Goal: Check status: Check status

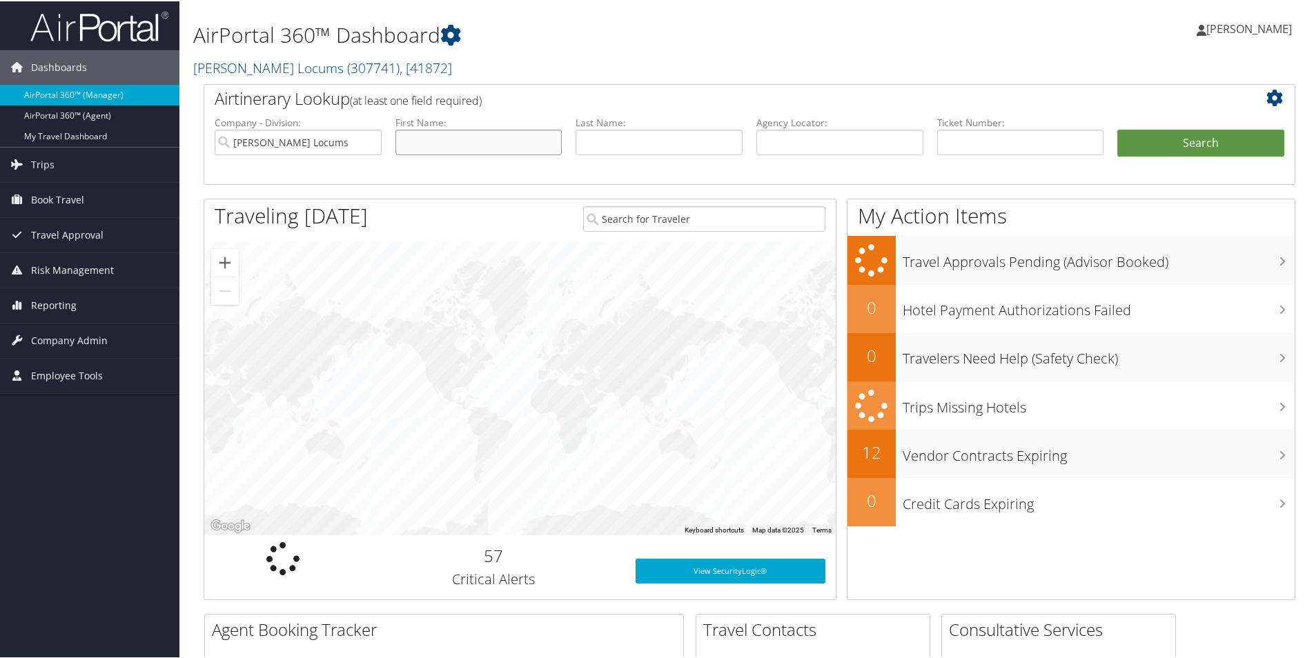
click at [486, 141] on input "text" at bounding box center [478, 141] width 167 height 26
click at [427, 139] on input "text" at bounding box center [478, 141] width 167 height 26
paste input "Saud El-Sayed Suleiman"
drag, startPoint x: 490, startPoint y: 144, endPoint x: 423, endPoint y: 143, distance: 67.0
click at [423, 143] on input "Saud El-Sayed Suleiman" at bounding box center [478, 141] width 167 height 26
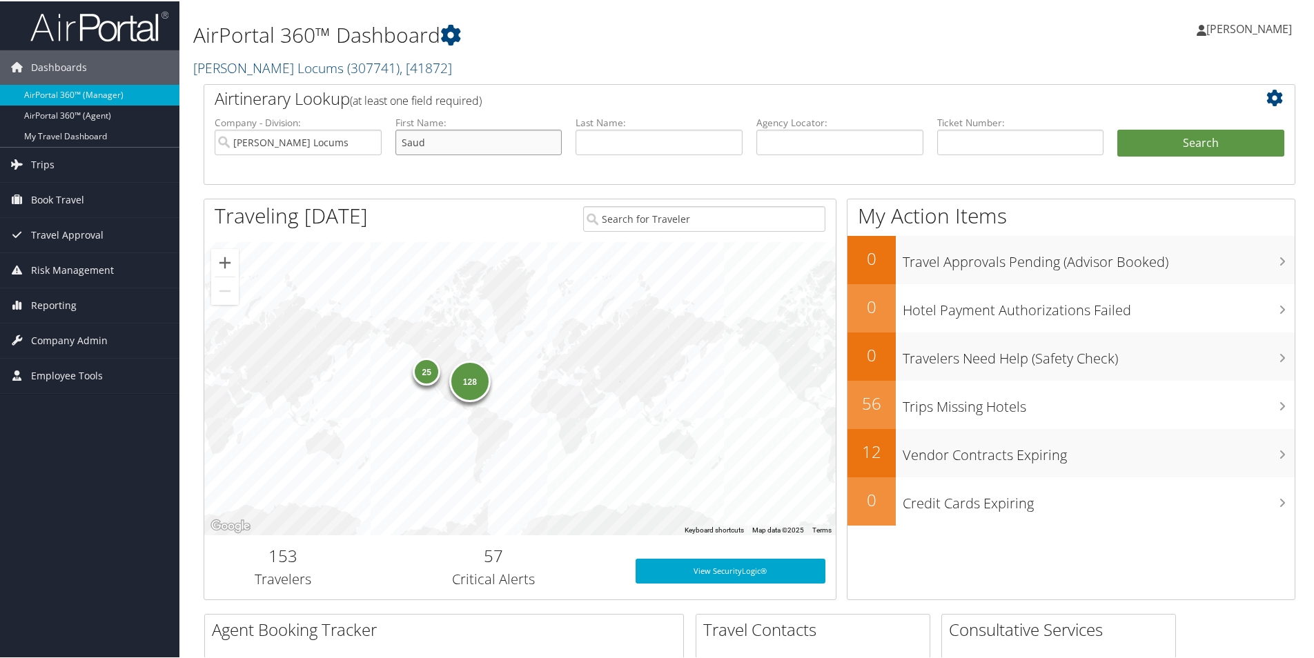
type input "Saud"
paste input "Saud El-Sayed Suleiman"
type input "Saud El-Sayed Suleiman"
click at [1186, 148] on button "Search" at bounding box center [1200, 142] width 167 height 28
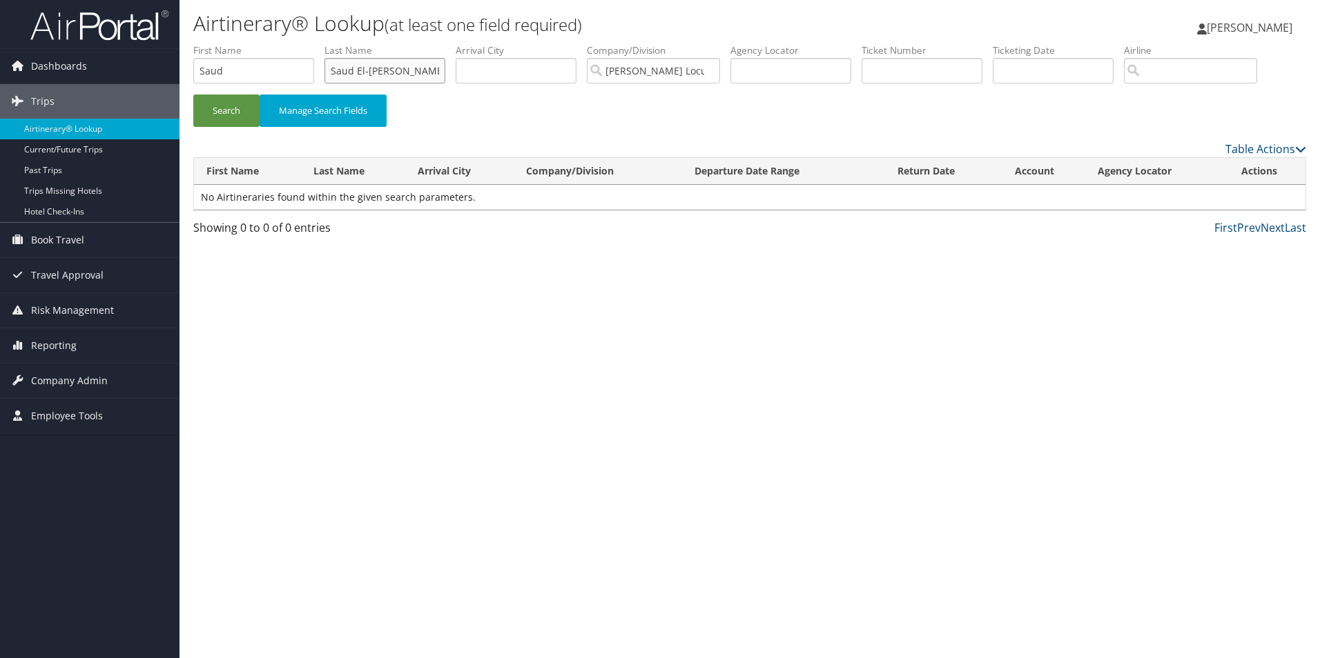
drag, startPoint x: 442, startPoint y: 67, endPoint x: 342, endPoint y: 69, distance: 100.8
click at [338, 70] on input "Saud El-[PERSON_NAME]" at bounding box center [384, 71] width 121 height 26
click at [356, 69] on input "Saud El-[PERSON_NAME]" at bounding box center [384, 71] width 121 height 26
click at [358, 69] on input "Saud El-[PERSON_NAME]" at bounding box center [384, 71] width 121 height 26
click at [193, 95] on button "Search" at bounding box center [226, 111] width 66 height 32
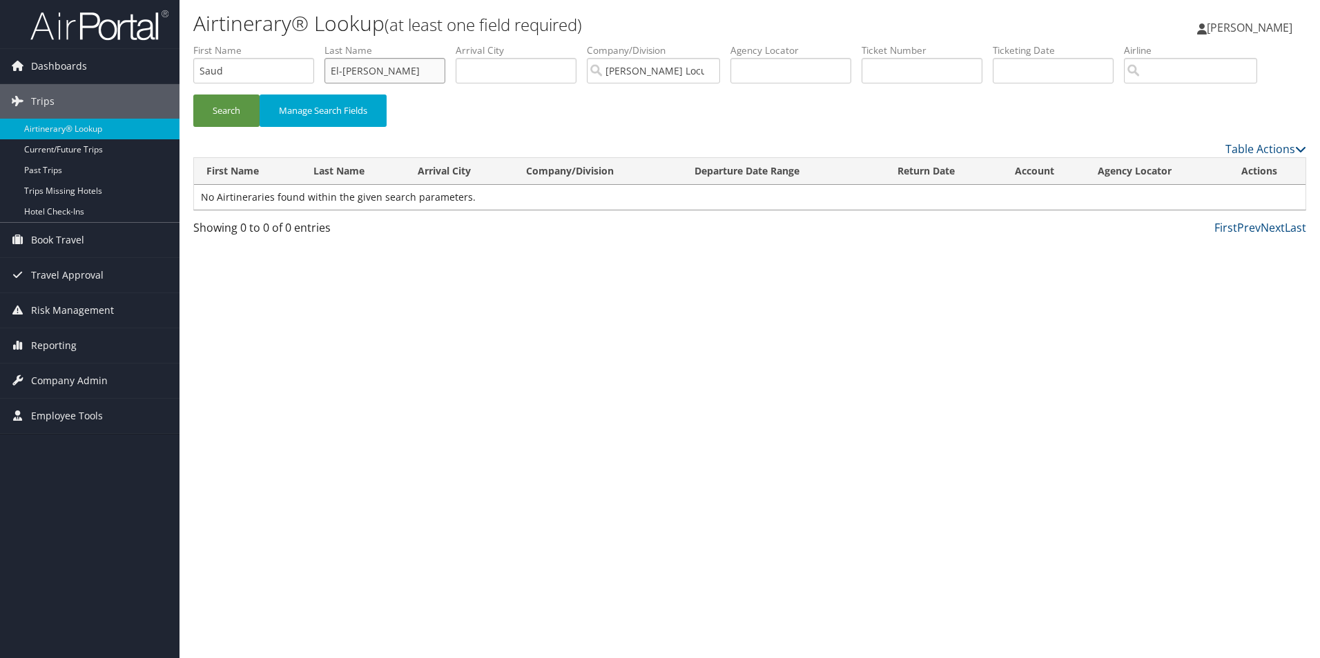
drag, startPoint x: 371, startPoint y: 71, endPoint x: 227, endPoint y: 80, distance: 143.8
click at [227, 43] on ul "First Name Saud Last Name El-Sayed Suleiman Departure City Arrival City Company…" at bounding box center [749, 43] width 1113 height 0
type input "Suleiman"
click at [226, 119] on button "Search" at bounding box center [226, 111] width 66 height 32
drag, startPoint x: 231, startPoint y: 76, endPoint x: 138, endPoint y: 71, distance: 92.6
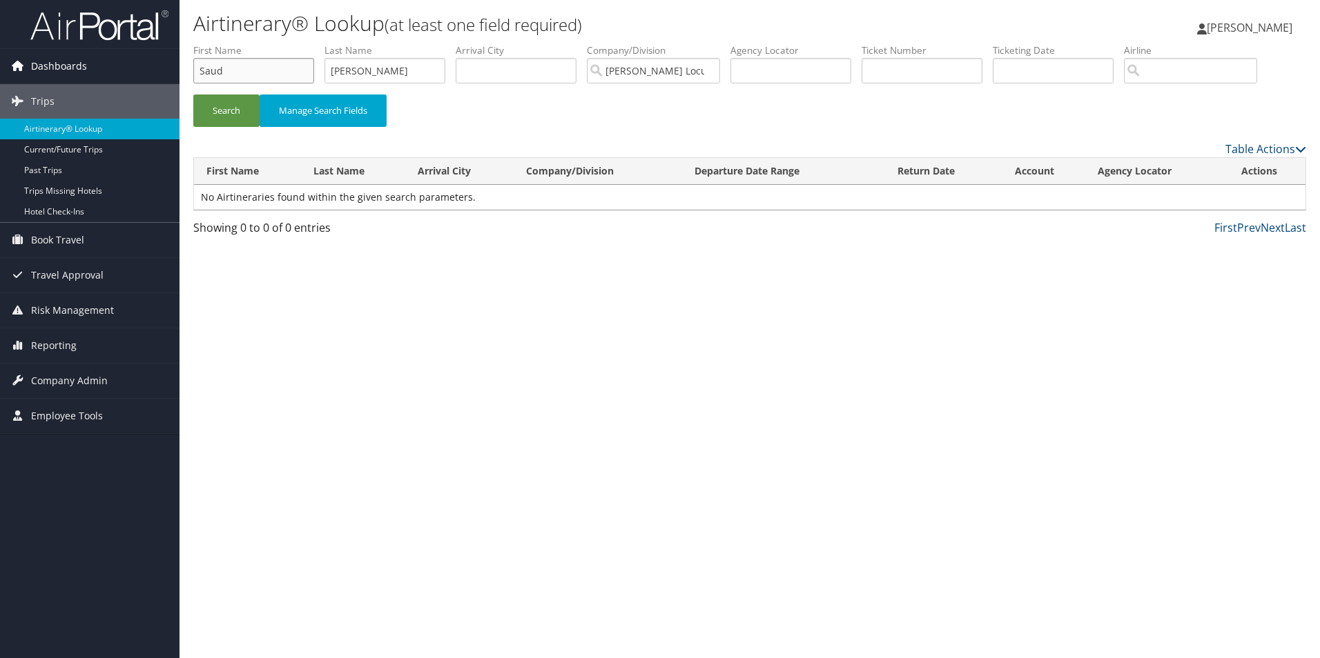
click at [139, 71] on div "Dashboards AirPortal 360™ (Manager) AirPortal 360™ (Agent) My Travel Dashboard …" at bounding box center [660, 329] width 1320 height 658
click at [246, 104] on button "Search" at bounding box center [226, 111] width 66 height 32
drag, startPoint x: 407, startPoint y: 72, endPoint x: 169, endPoint y: 53, distance: 238.2
click at [169, 53] on div "Dashboards AirPortal 360™ (Manager) AirPortal 360™ (Agent) My Travel Dashboard …" at bounding box center [660, 329] width 1320 height 658
click at [43, 378] on span "Company Admin" at bounding box center [69, 381] width 77 height 35
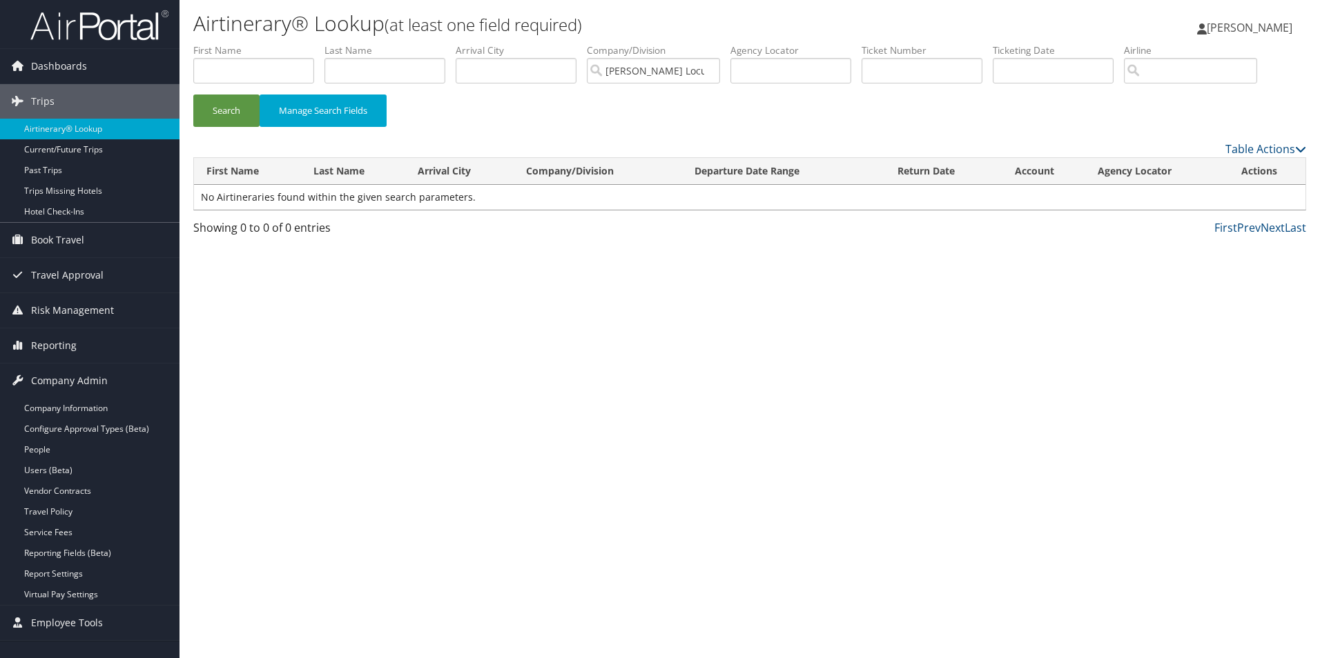
click at [444, 320] on div "Airtinerary® Lookup (at least one field required) GABRIEL GALAN GABRIEL GALAN M…" at bounding box center [749, 329] width 1140 height 658
click at [233, 66] on input "text" at bounding box center [253, 71] width 121 height 26
type input "Saud"
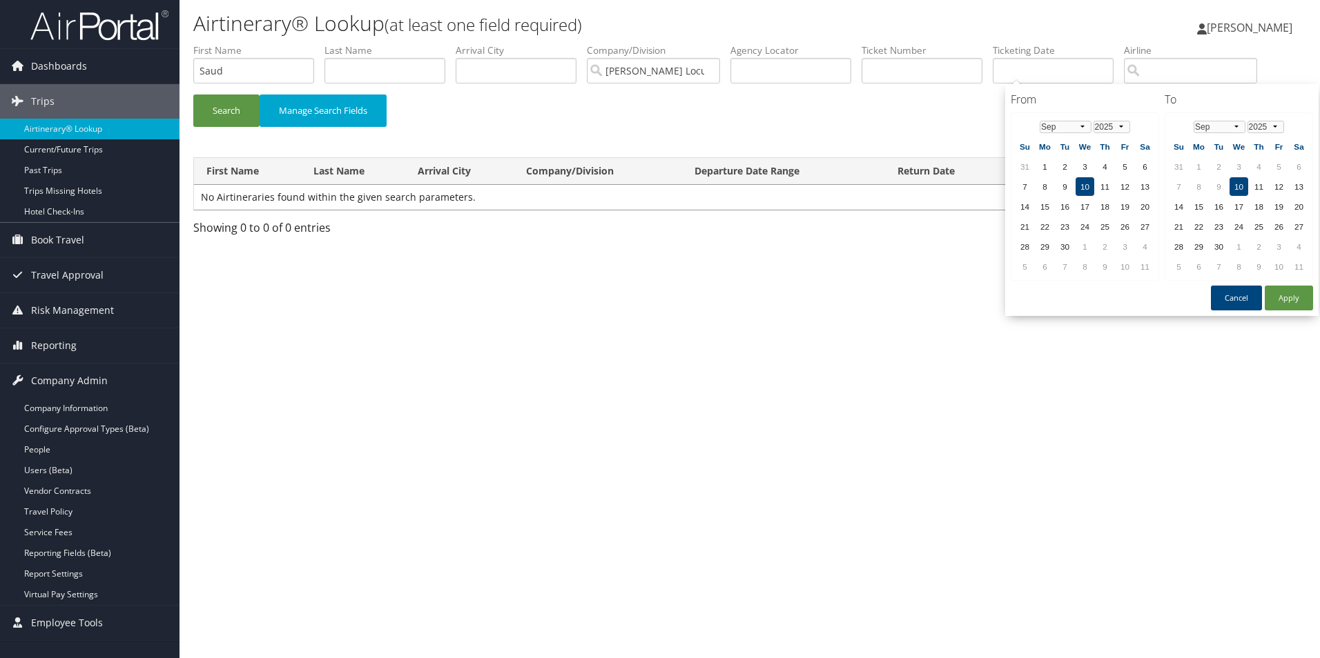
click at [734, 373] on div "Airtinerary® Lookup (at least one field required) GABRIEL GALAN GABRIEL GALAN M…" at bounding box center [749, 329] width 1140 height 658
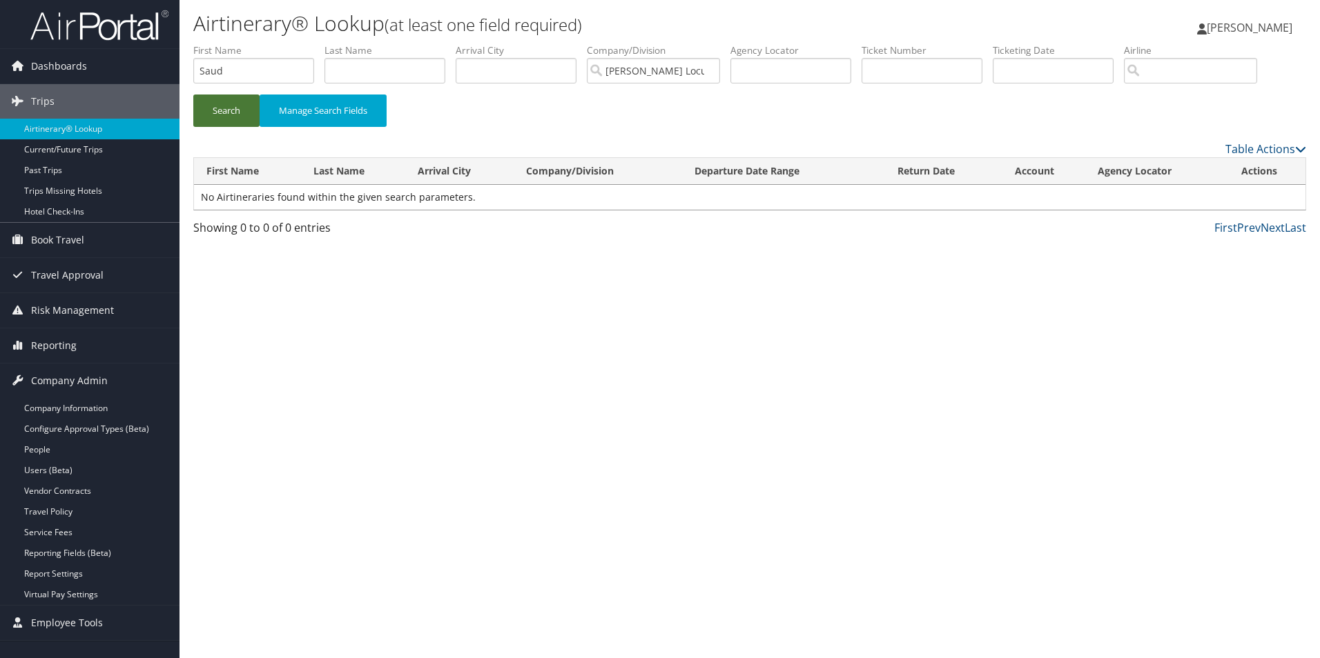
click at [233, 107] on button "Search" at bounding box center [226, 111] width 66 height 32
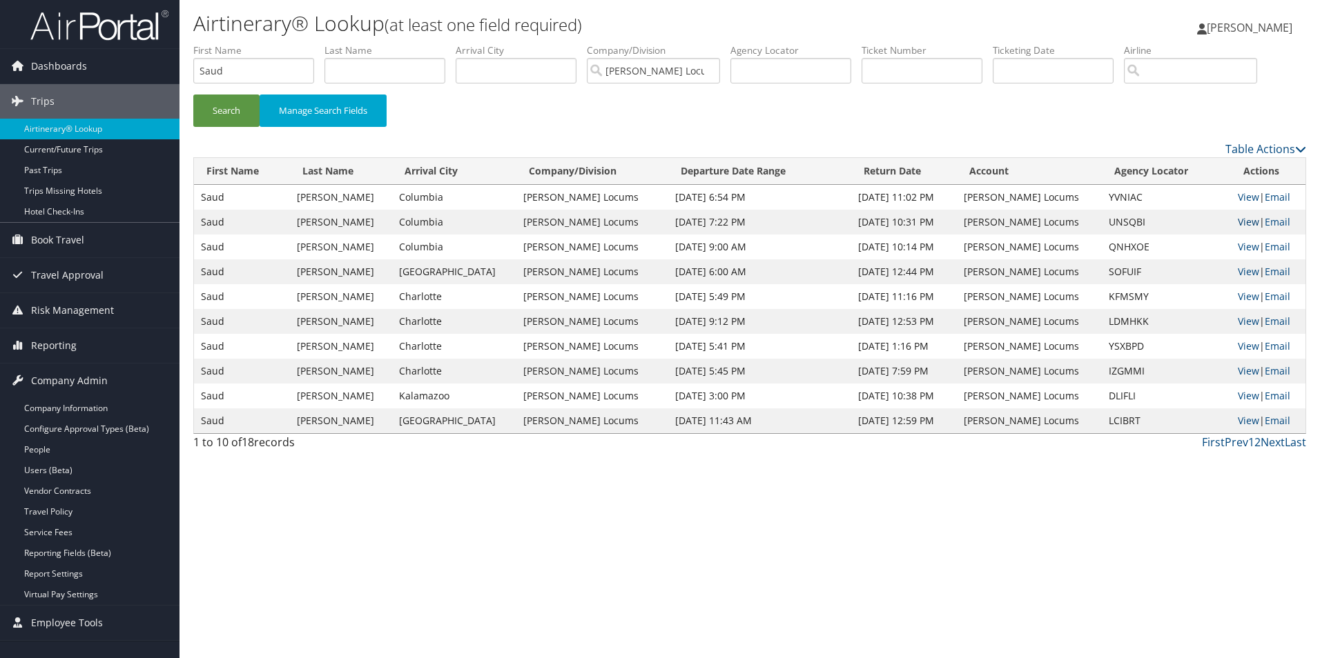
click at [1238, 223] on link "View" at bounding box center [1248, 221] width 21 height 13
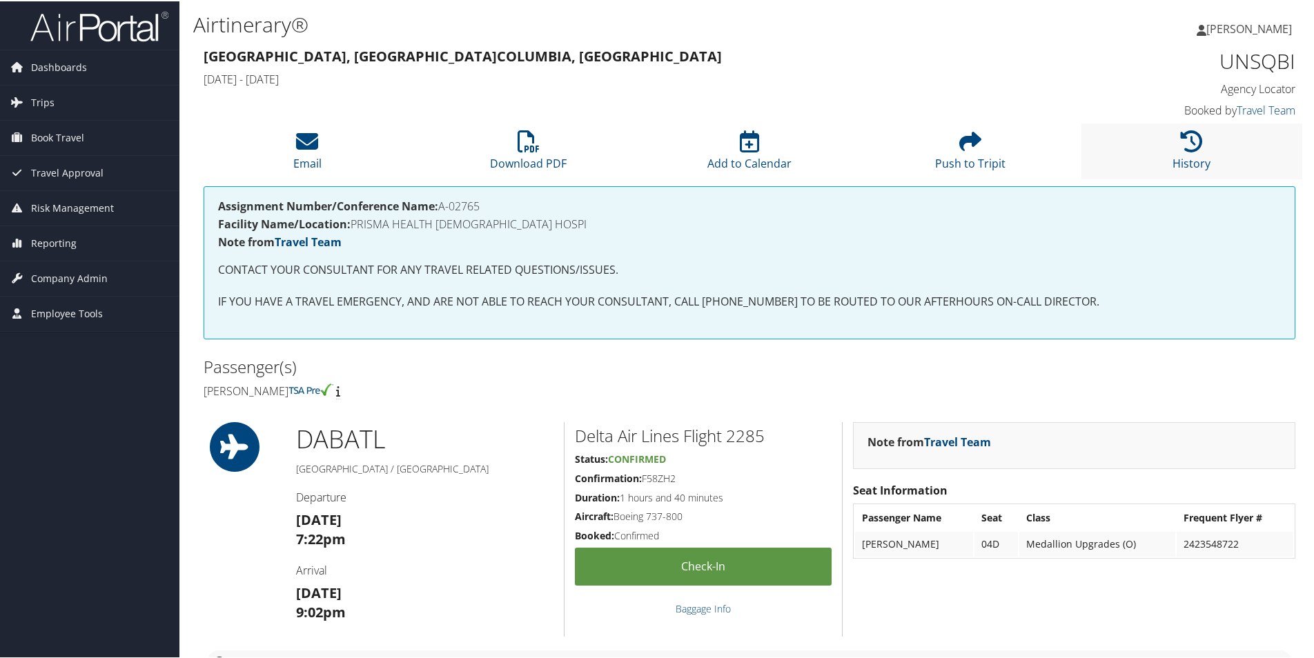
click at [1173, 151] on li "History" at bounding box center [1192, 150] width 221 height 56
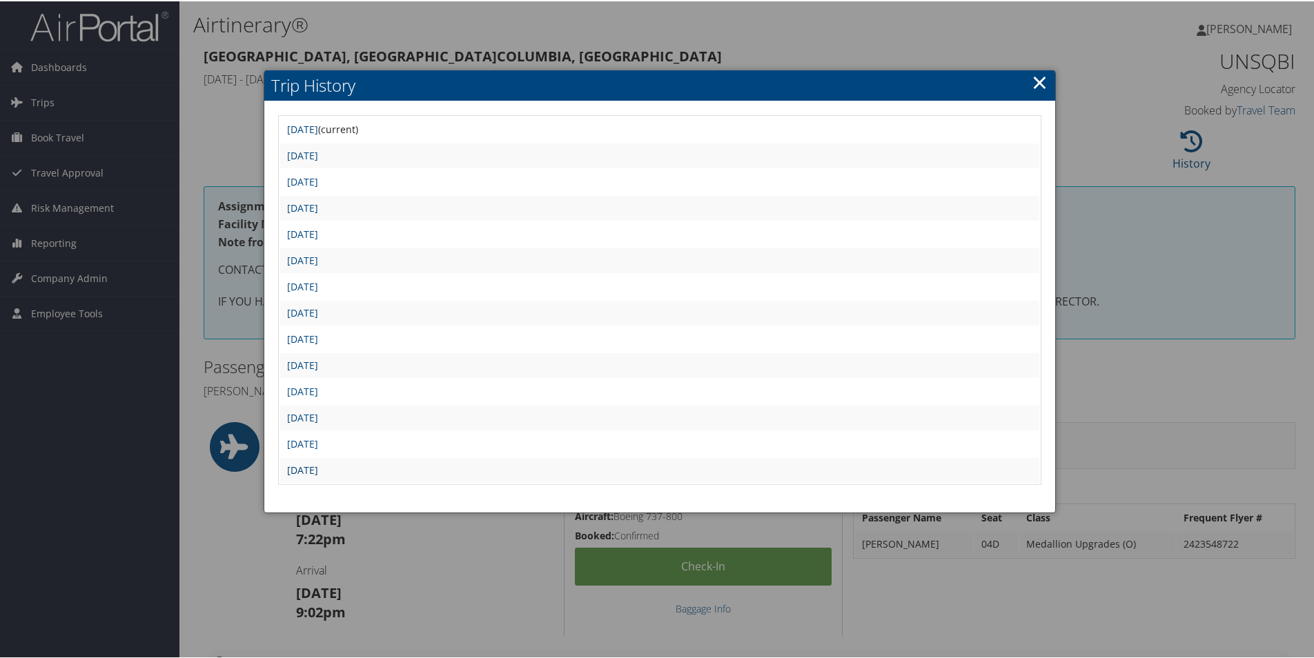
click at [318, 467] on link "[DATE]" at bounding box center [302, 468] width 31 height 13
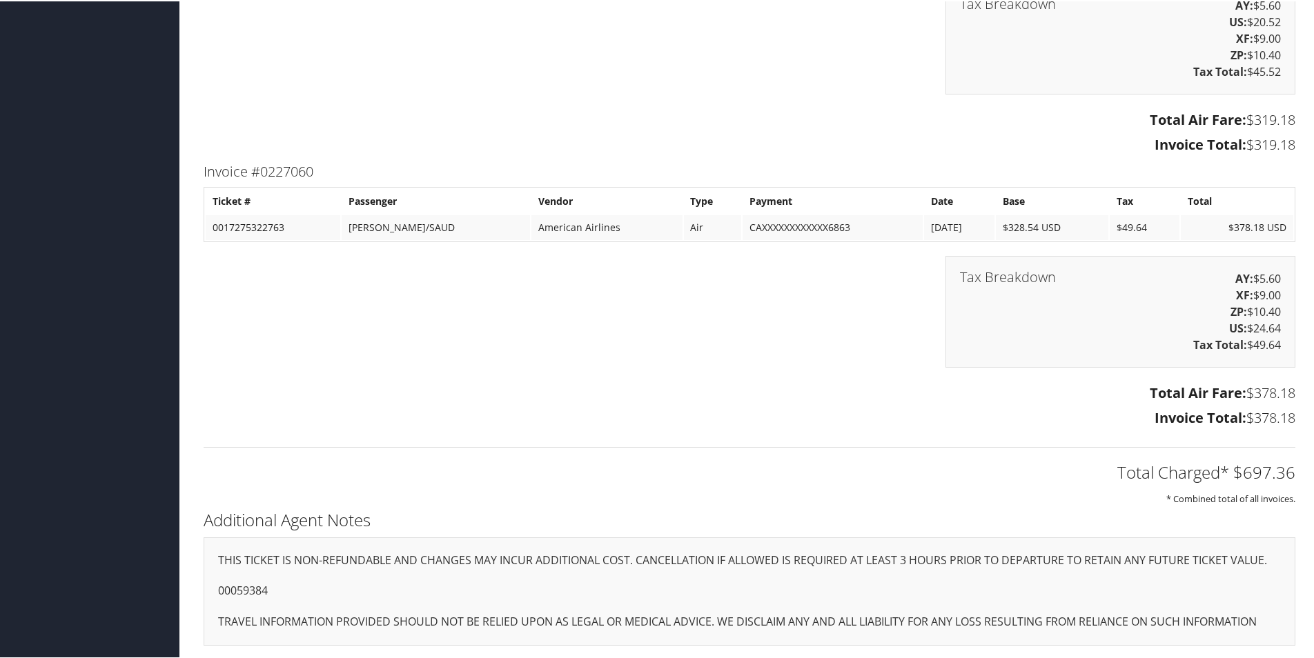
scroll to position [2149, 0]
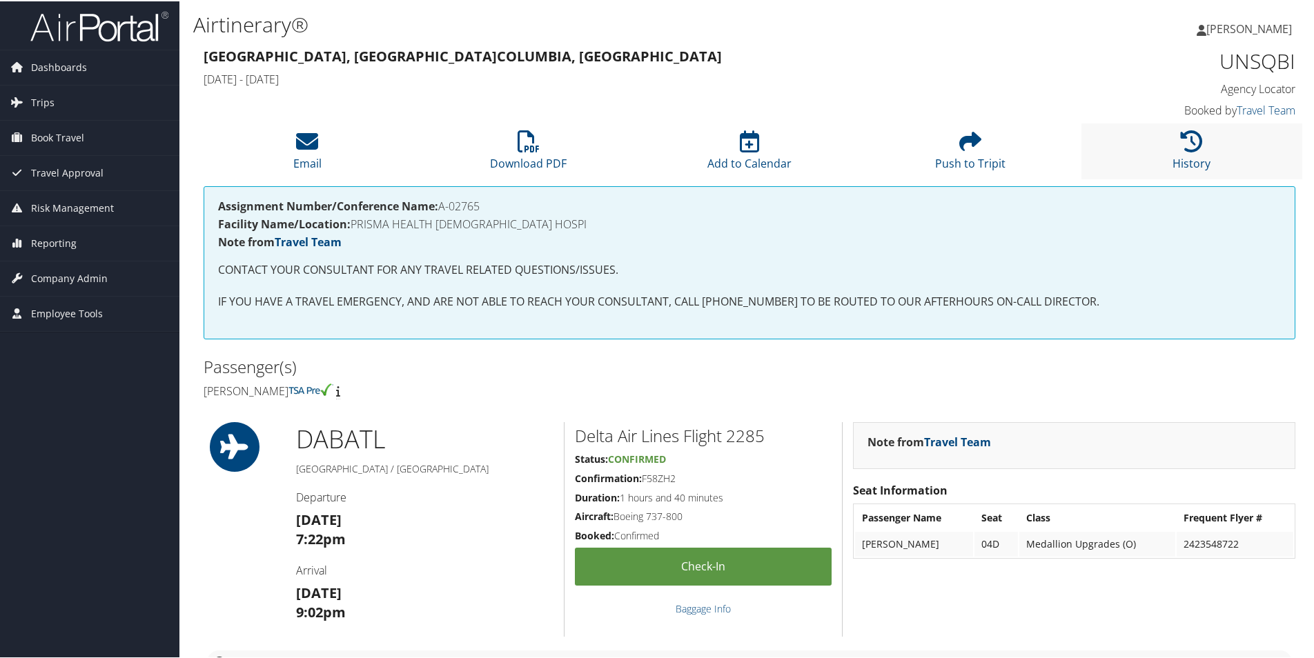
click at [1200, 150] on li "History" at bounding box center [1192, 150] width 221 height 56
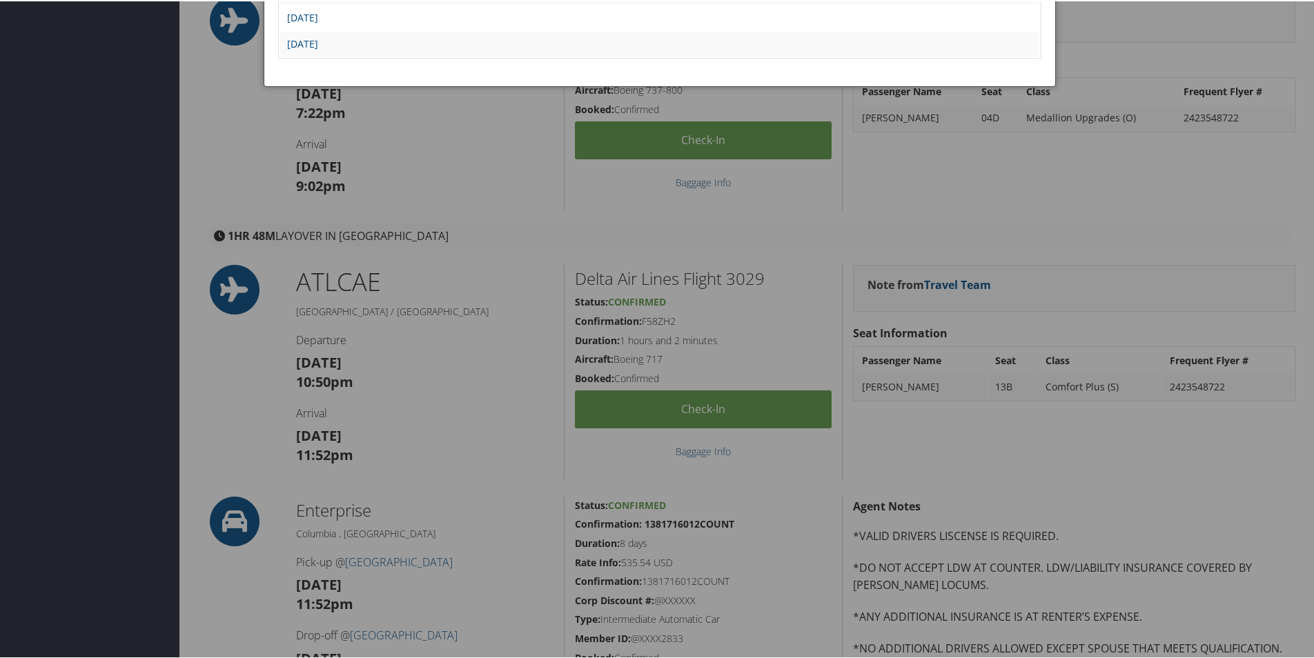
scroll to position [276, 0]
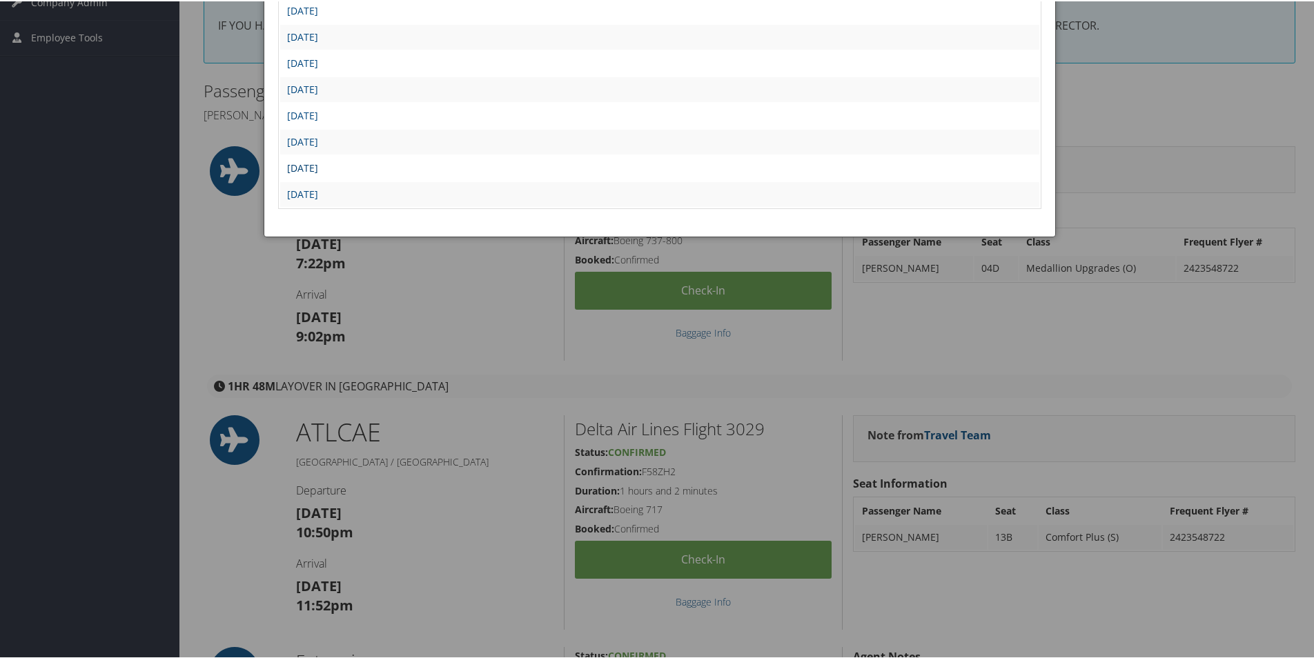
click at [318, 170] on link "Fri Jul 18 20:15:22 MDT 2025" at bounding box center [302, 166] width 31 height 13
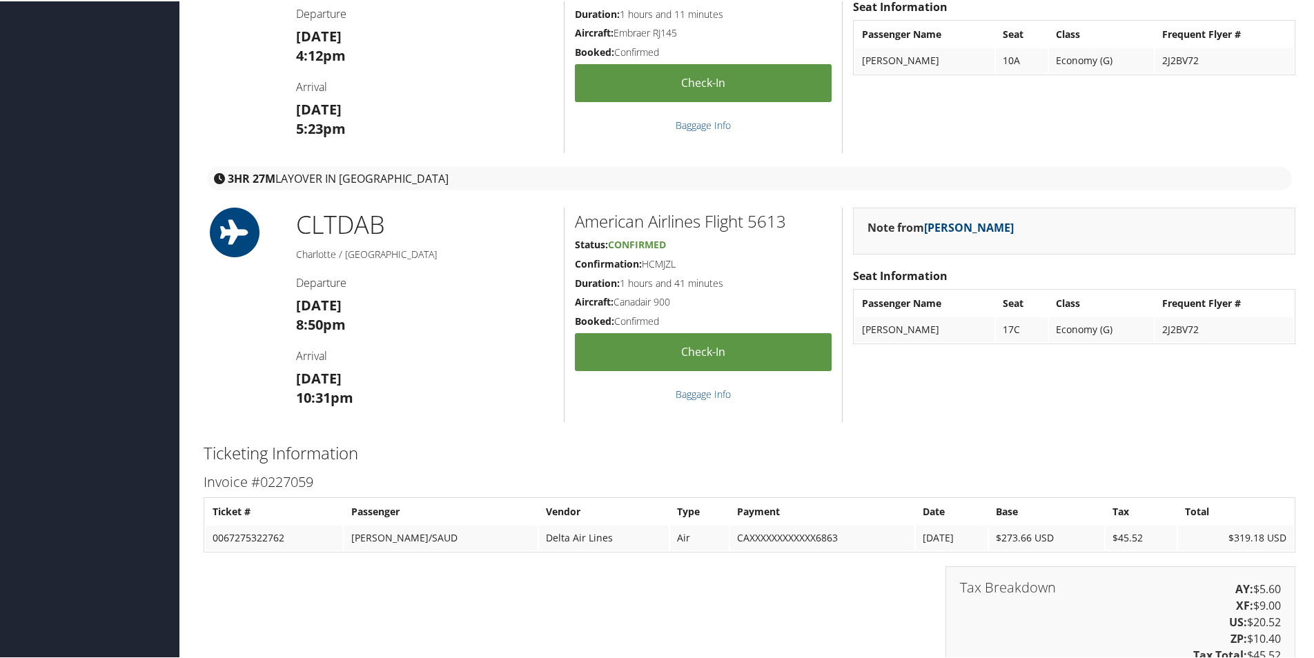
scroll to position [1380, 0]
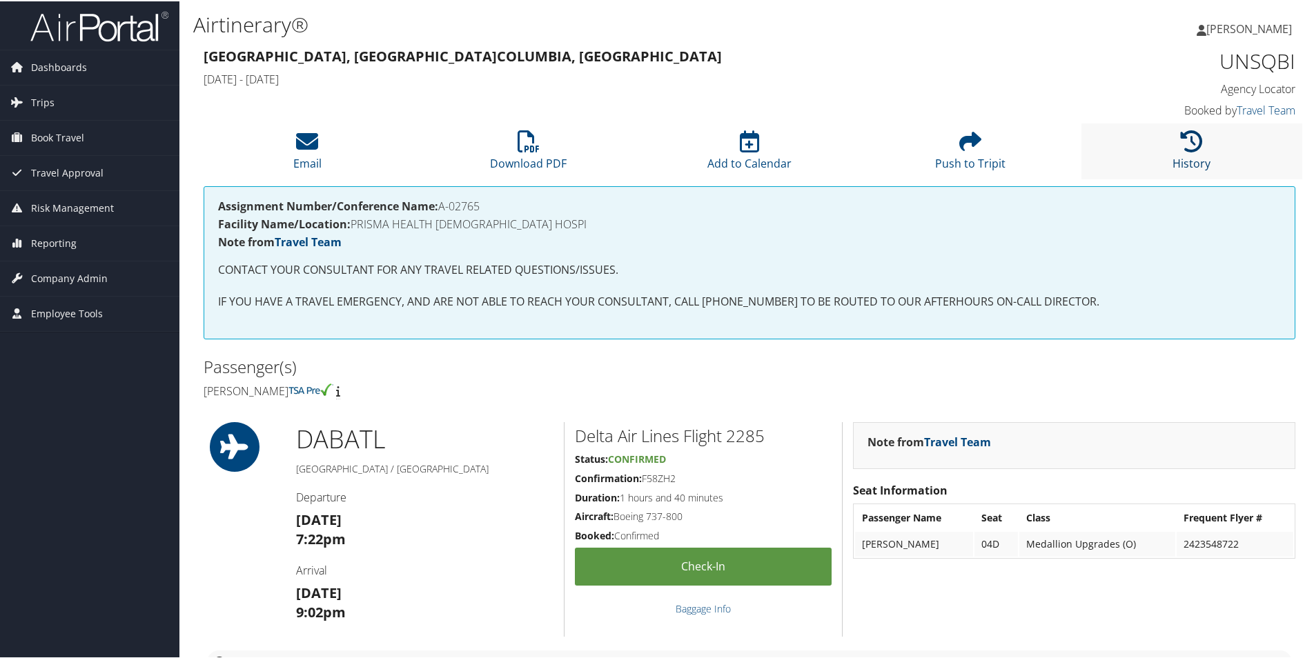
click at [1195, 145] on icon at bounding box center [1192, 140] width 22 height 22
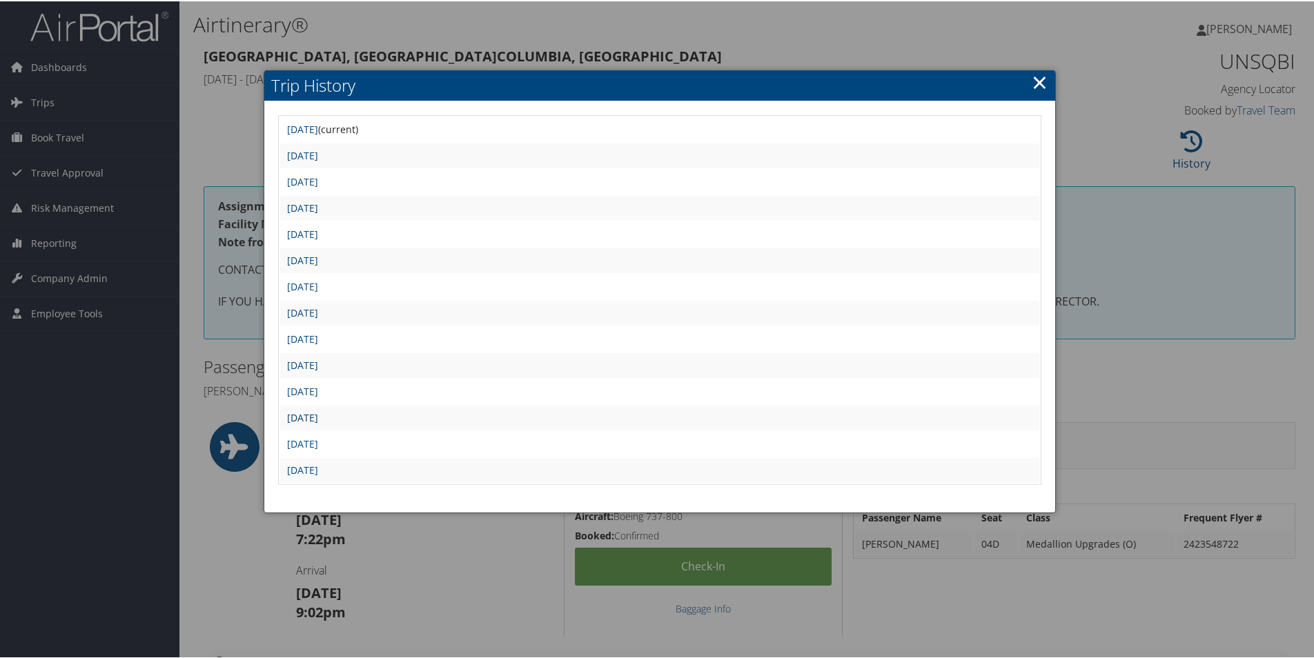
click at [318, 419] on link "Sat Jul 19 17:45:14 MDT 2025" at bounding box center [302, 416] width 31 height 13
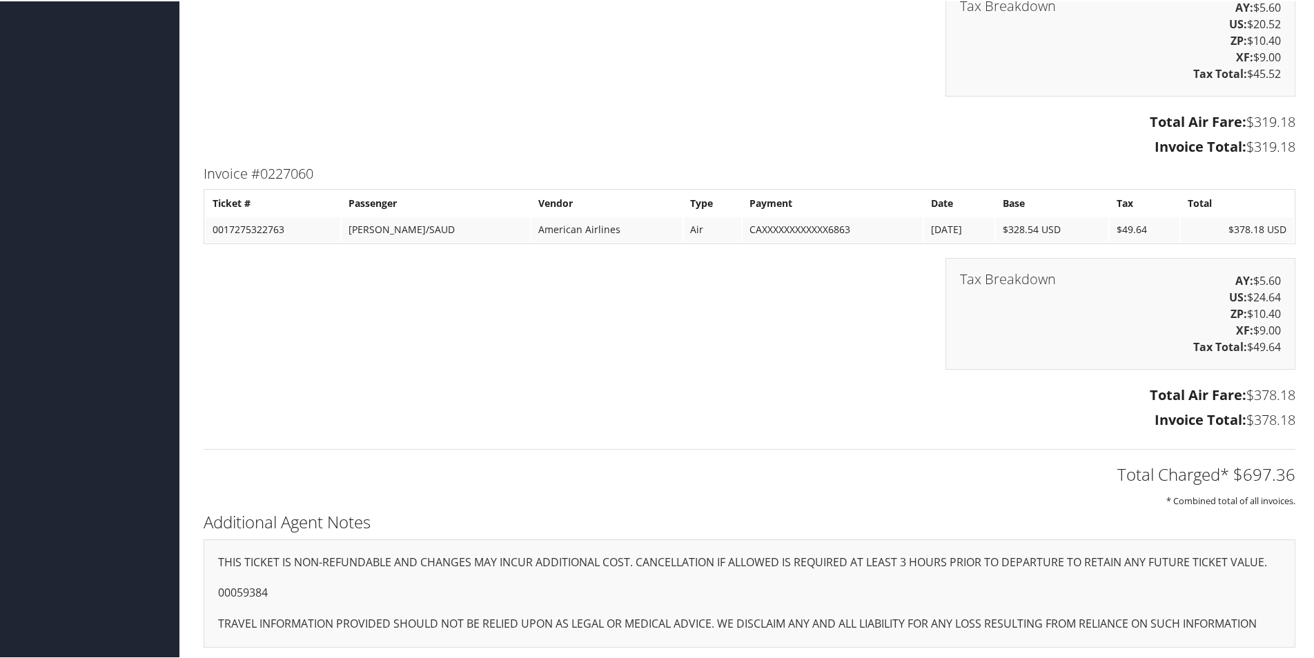
scroll to position [2487, 0]
drag, startPoint x: 155, startPoint y: 342, endPoint x: 228, endPoint y: 497, distance: 171.7
